Goal: Transaction & Acquisition: Purchase product/service

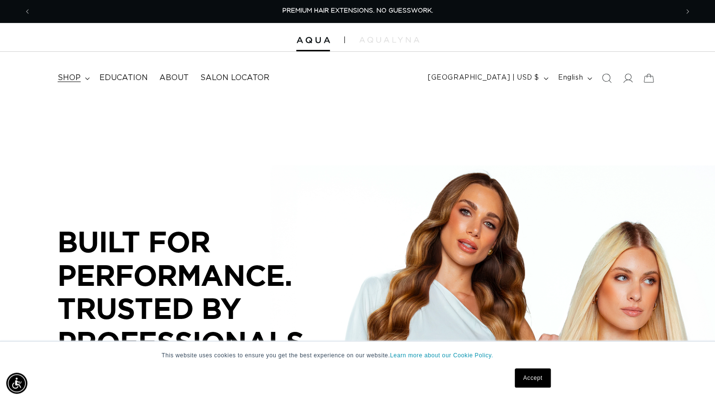
click at [75, 81] on span "shop" at bounding box center [69, 78] width 23 height 10
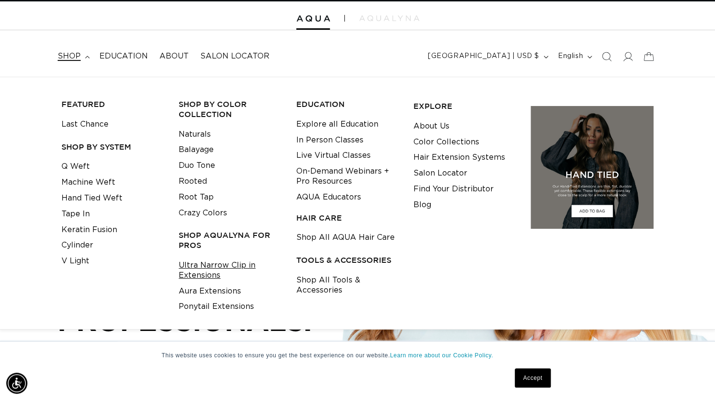
scroll to position [0, 646]
click at [204, 273] on link "Ultra Narrow Clip in Extensions" at bounding box center [230, 271] width 102 height 26
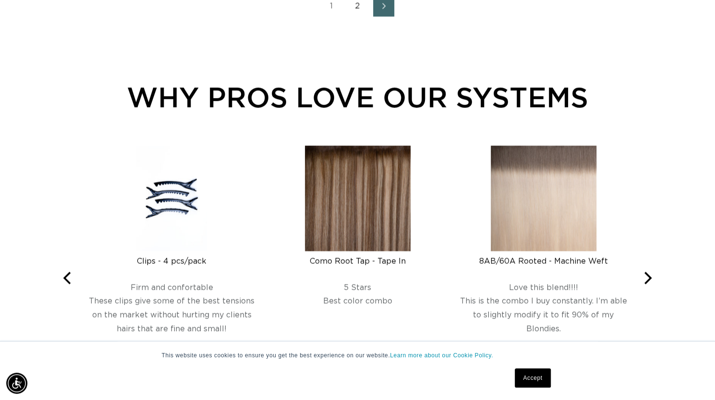
scroll to position [0, 646]
click at [363, 17] on link "2" at bounding box center [357, 6] width 21 height 21
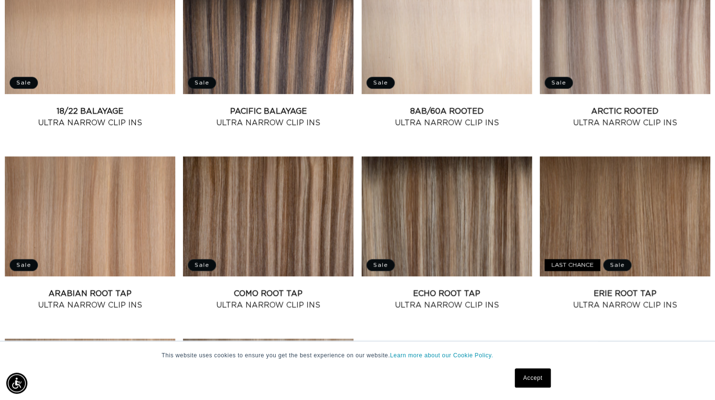
scroll to position [421, 0]
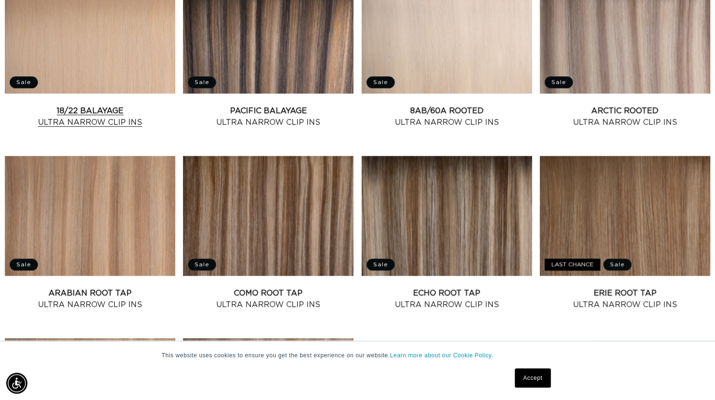
click at [119, 105] on link "18/22 Balayage Ultra Narrow Clip Ins" at bounding box center [90, 116] width 170 height 23
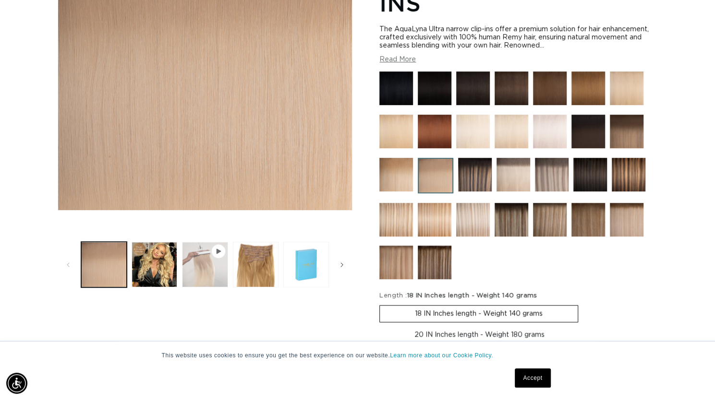
scroll to position [0, 646]
click at [187, 274] on button "Play video 1 in gallery view" at bounding box center [205, 265] width 46 height 46
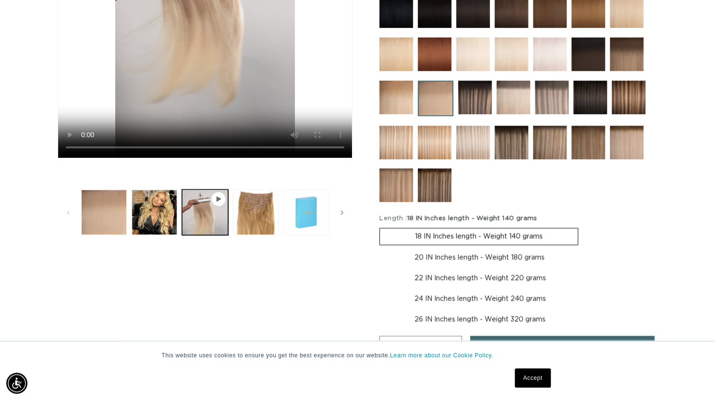
click at [561, 102] on img at bounding box center [552, 98] width 34 height 34
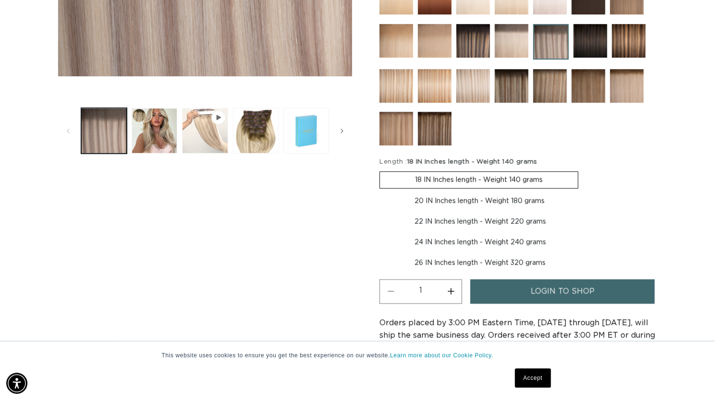
scroll to position [0, 1293]
click at [202, 143] on button "Play video 1 in gallery view" at bounding box center [205, 131] width 46 height 46
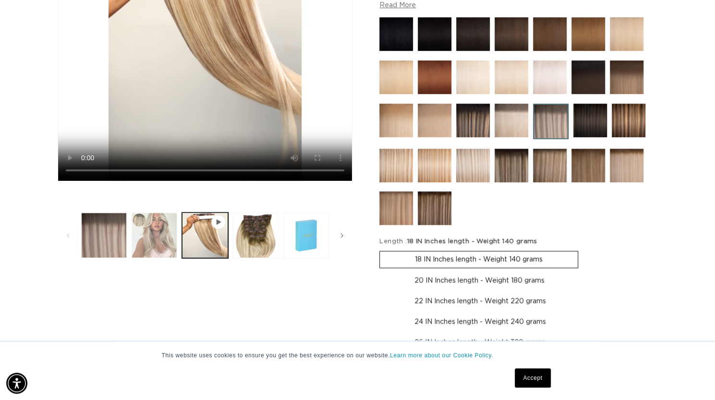
click at [144, 239] on button "Load image 2 in gallery view" at bounding box center [155, 236] width 46 height 46
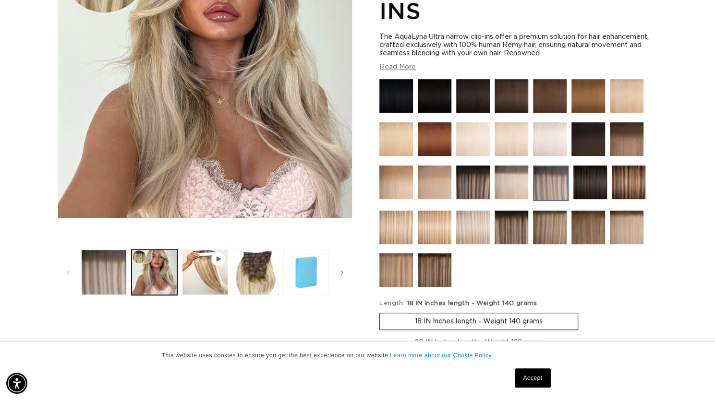
scroll to position [215, 0]
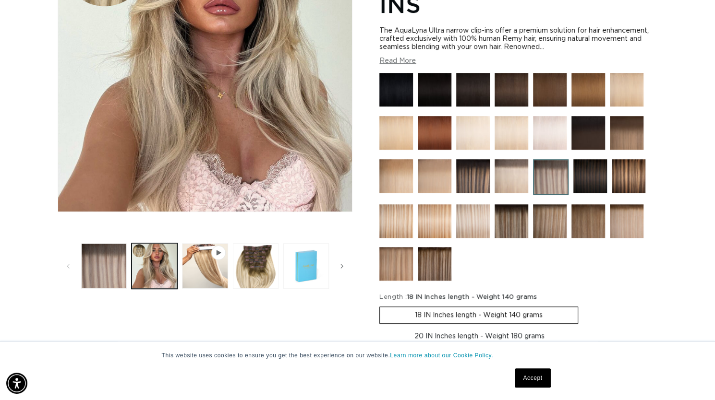
click at [213, 258] on span "Gallery Viewer" at bounding box center [218, 253] width 14 height 14
click at [209, 269] on button "Play video 1 in gallery view" at bounding box center [205, 266] width 46 height 46
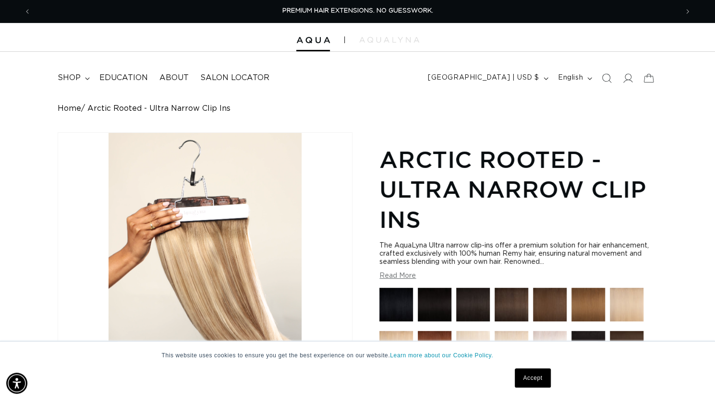
scroll to position [0, 0]
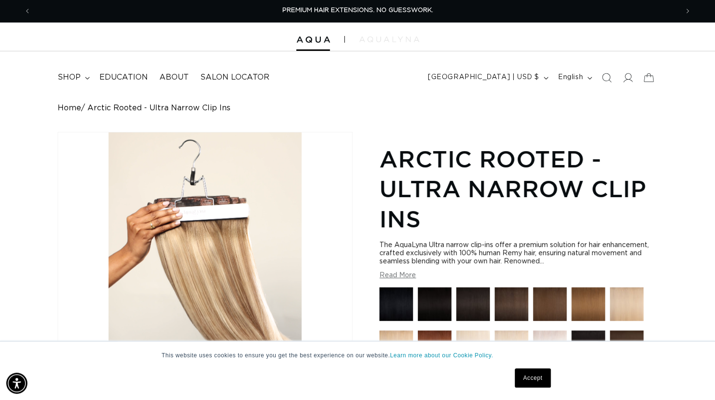
click at [390, 38] on img at bounding box center [389, 39] width 60 height 6
